Goal: Task Accomplishment & Management: Use online tool/utility

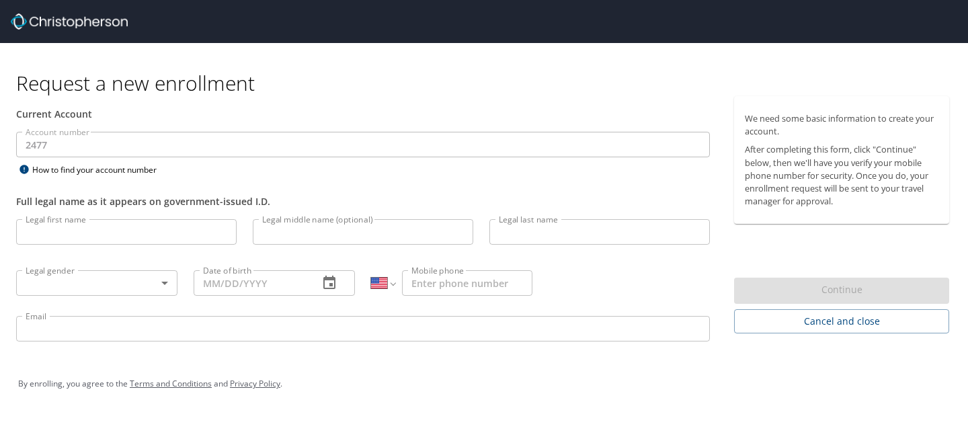
select select "US"
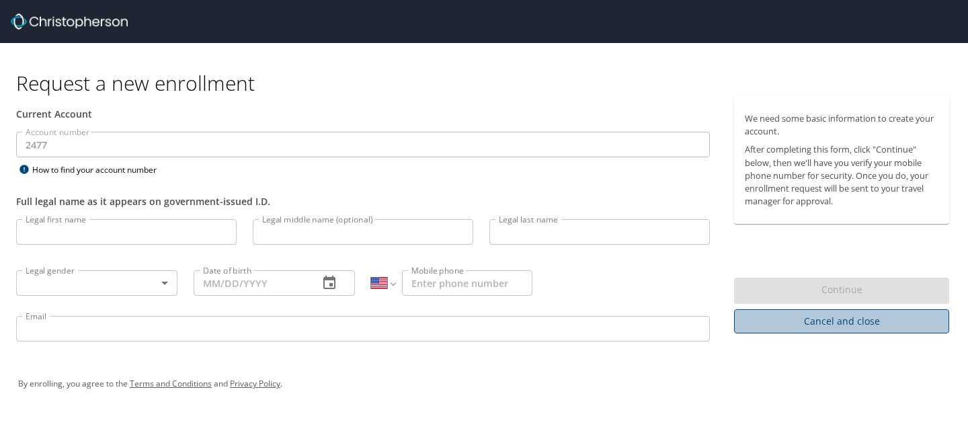
click at [851, 327] on span "Cancel and close" at bounding box center [842, 321] width 194 height 17
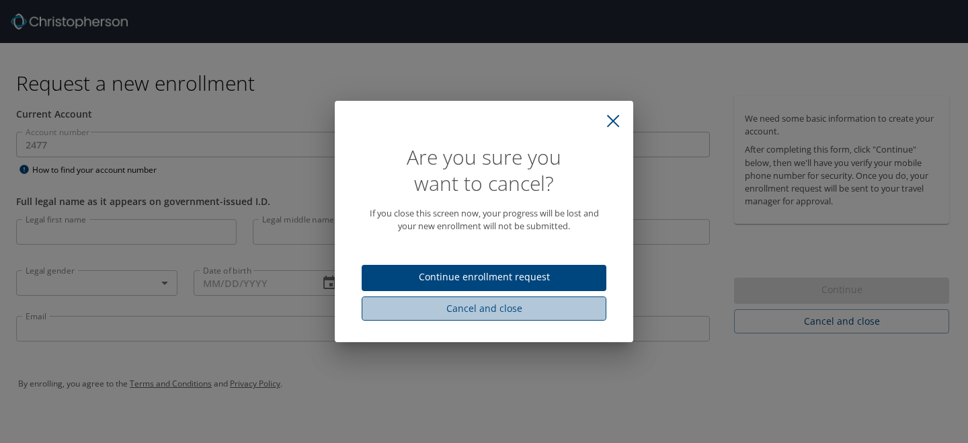
click at [502, 304] on span "Cancel and close" at bounding box center [483, 308] width 223 height 17
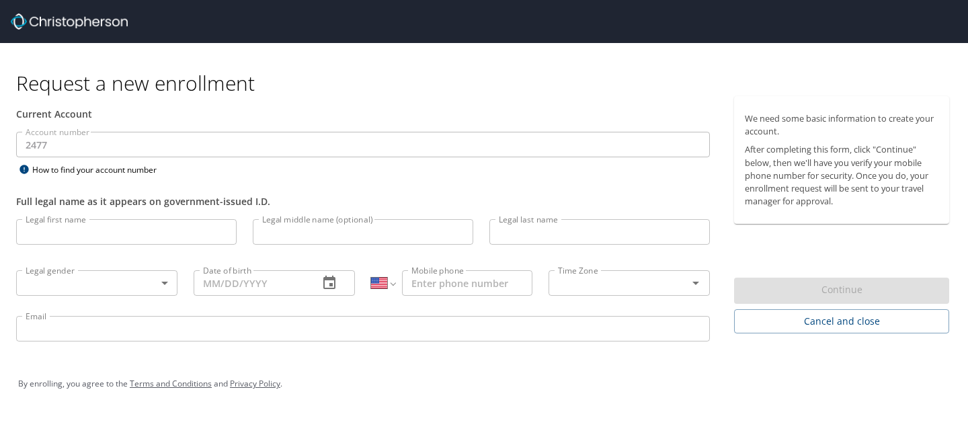
select select "US"
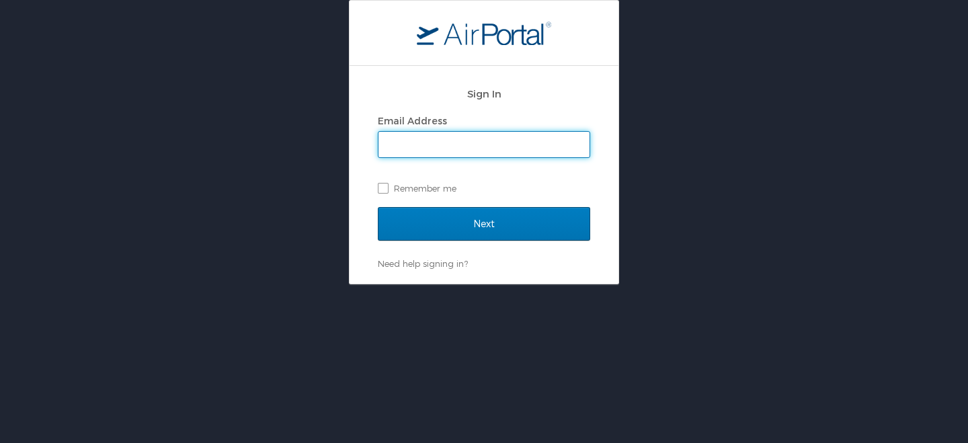
click at [424, 152] on input "Email Address" at bounding box center [483, 145] width 211 height 26
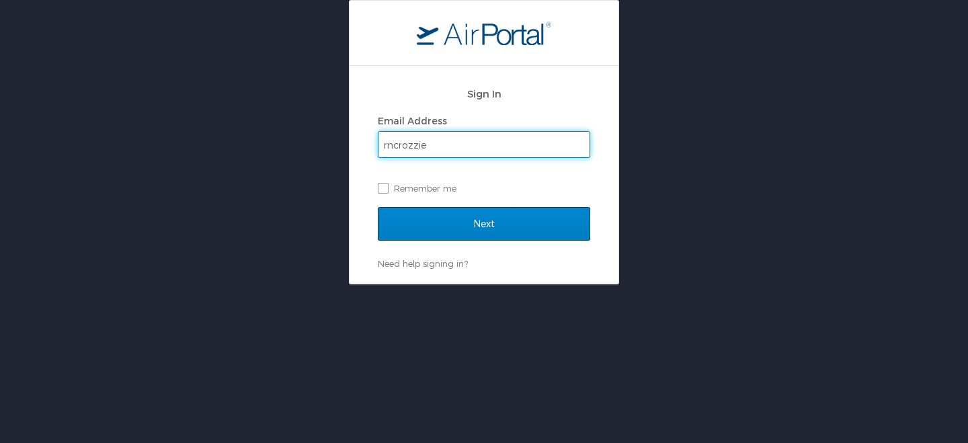
type input "rncrozzie@gmail.com"
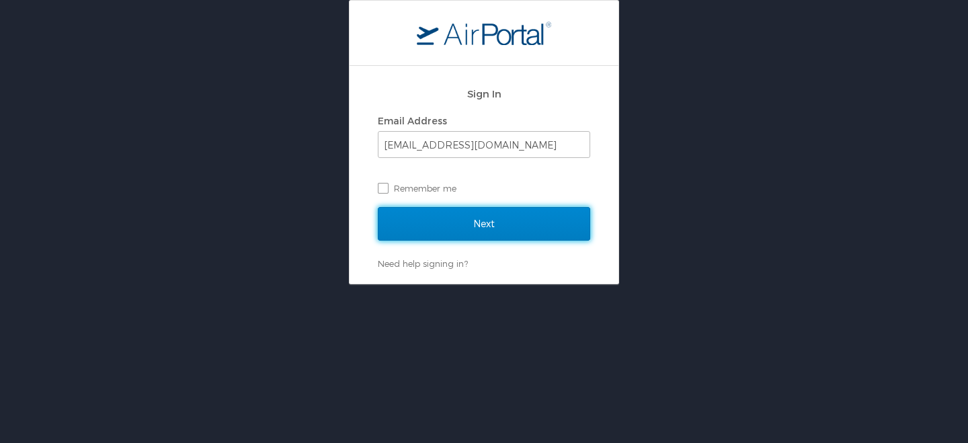
click at [415, 218] on input "Next" at bounding box center [484, 224] width 212 height 34
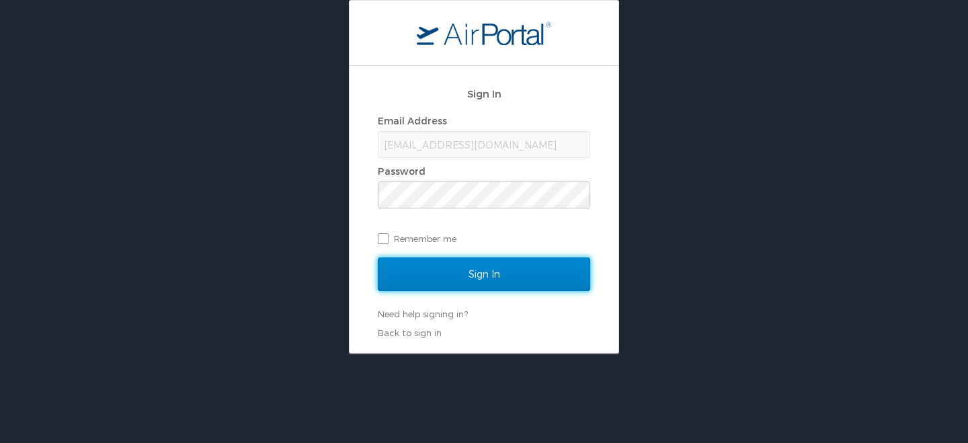
click at [546, 277] on input "Sign In" at bounding box center [484, 274] width 212 height 34
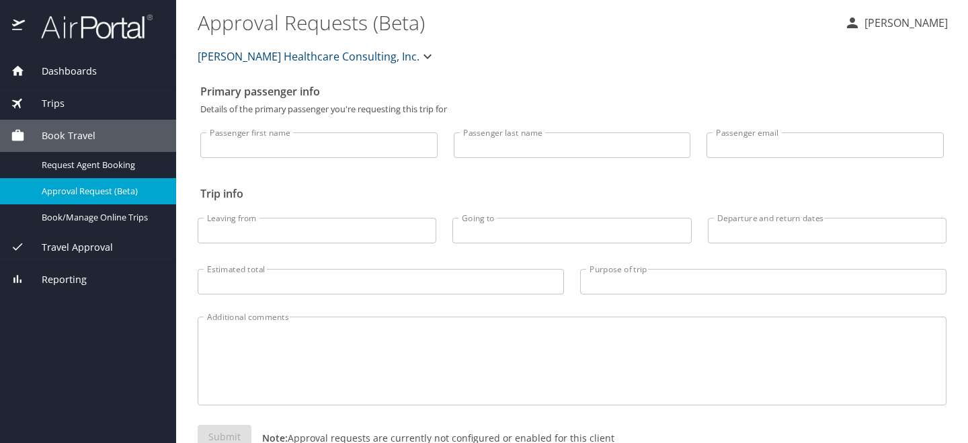
scroll to position [37, 0]
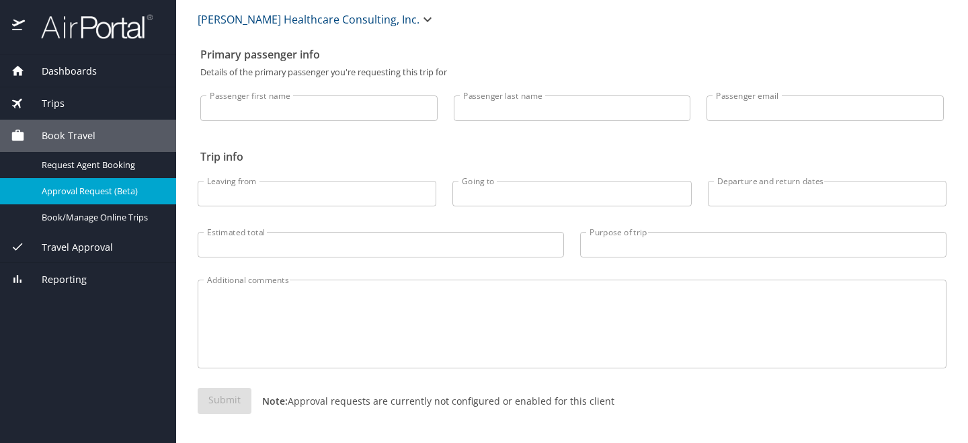
click at [77, 71] on span "Dashboards" at bounding box center [61, 71] width 72 height 15
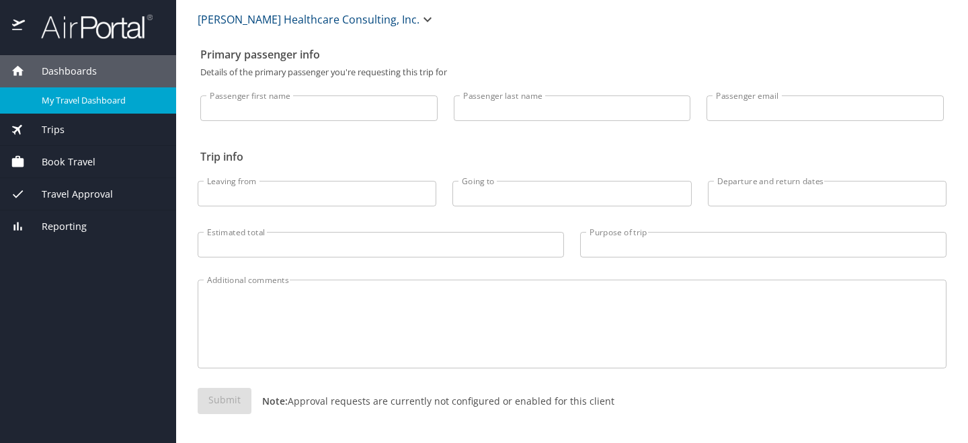
click at [106, 108] on div "My Travel Dashboard" at bounding box center [88, 100] width 155 height 15
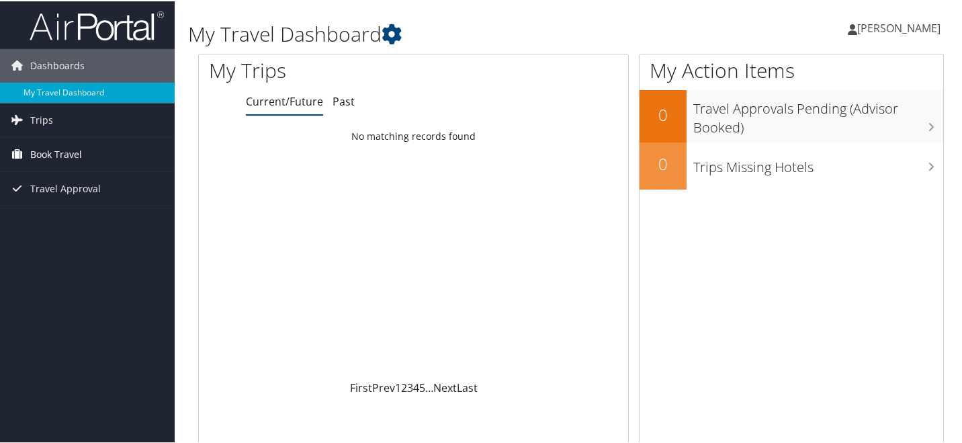
click at [42, 162] on span "Book Travel" at bounding box center [56, 153] width 52 height 34
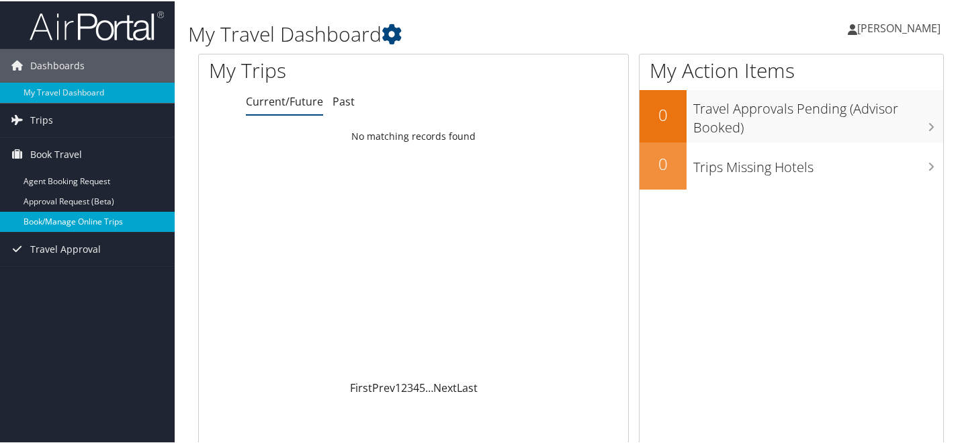
click at [39, 219] on link "Book/Manage Online Trips" at bounding box center [87, 220] width 175 height 20
